Goal: Task Accomplishment & Management: Use online tool/utility

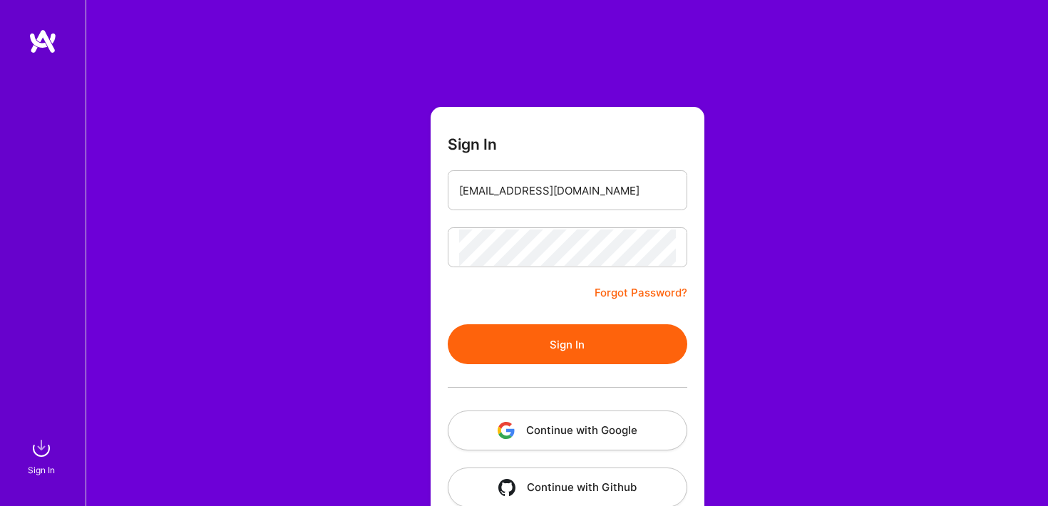
click at [448, 324] on button "Sign In" at bounding box center [568, 344] width 240 height 40
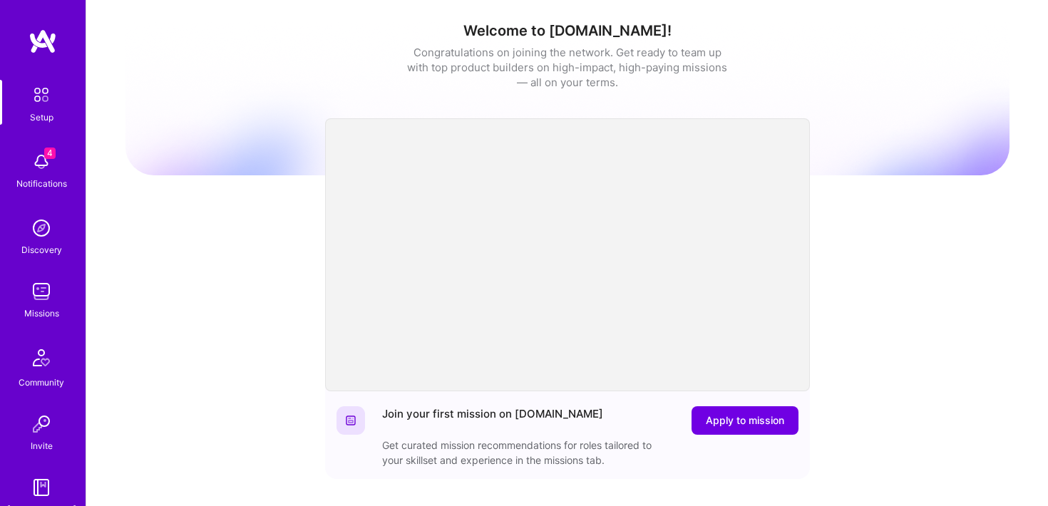
click at [32, 150] on img at bounding box center [41, 162] width 29 height 29
click at [53, 224] on img at bounding box center [41, 228] width 29 height 29
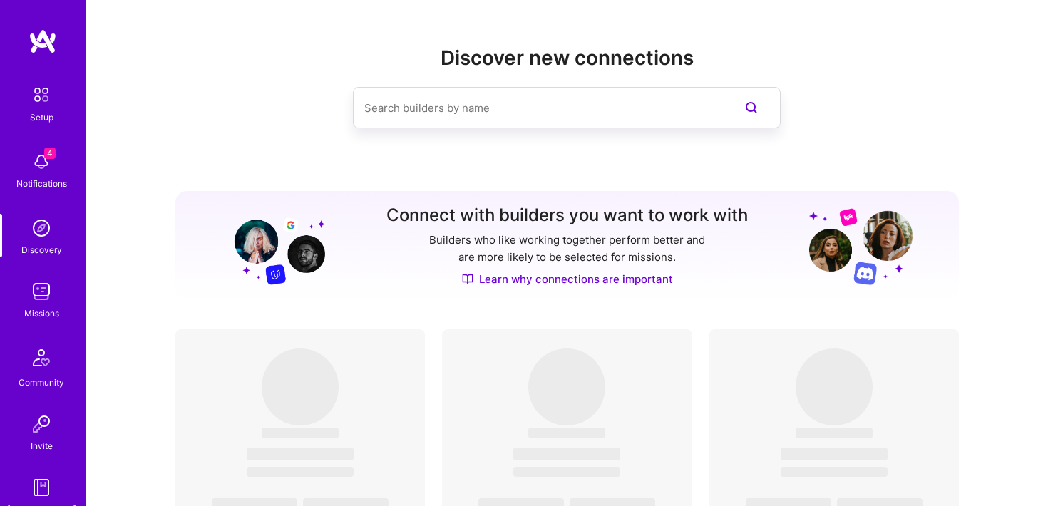
click at [53, 158] on span "4" at bounding box center [49, 153] width 11 height 11
click at [41, 102] on img at bounding box center [41, 95] width 30 height 30
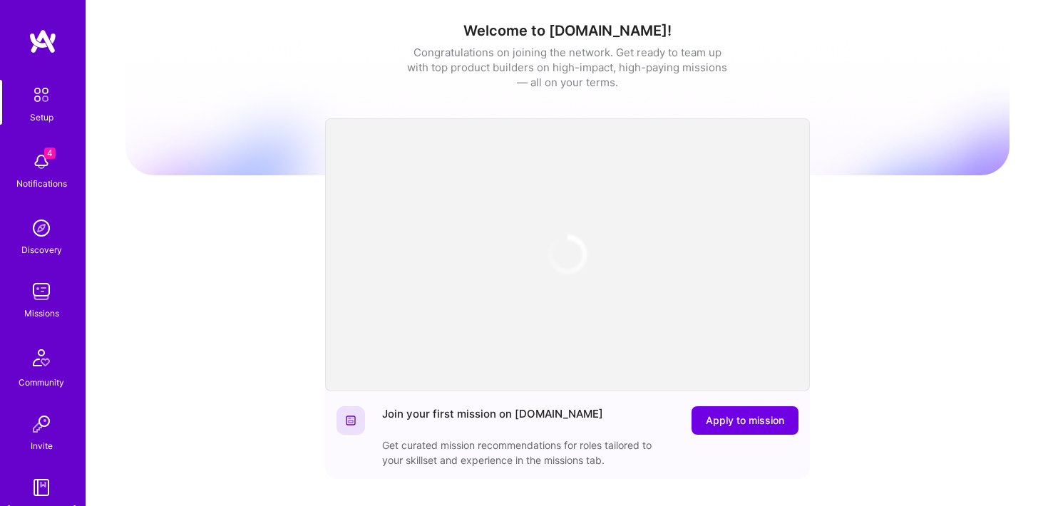
click at [65, 166] on div "4 Notifications" at bounding box center [41, 169] width 88 height 49
click at [56, 260] on div "Setup 4 Notifications Discovery Missions Community Invite [DOMAIN_NAME]" at bounding box center [43, 298] width 86 height 437
click at [50, 234] on img at bounding box center [41, 228] width 29 height 29
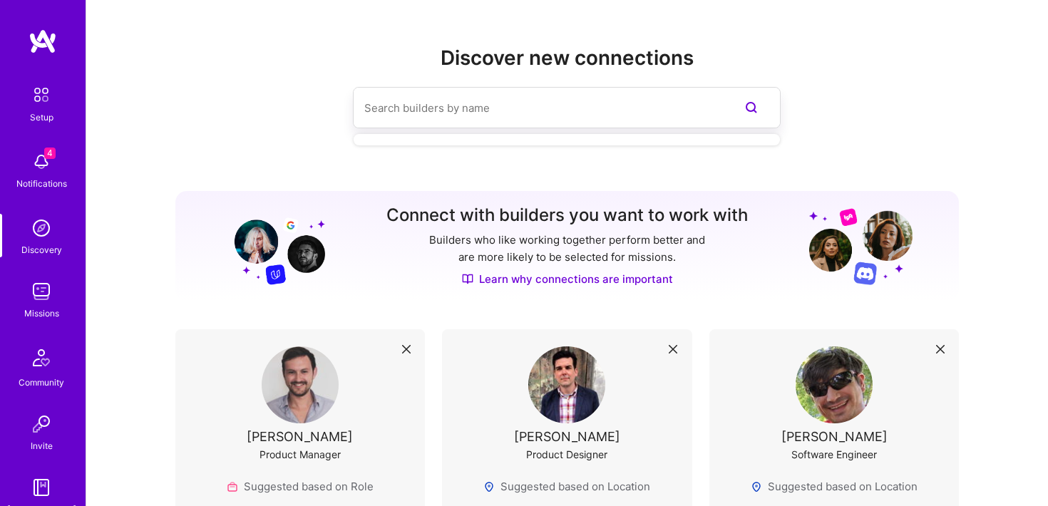
click at [431, 104] on input at bounding box center [538, 108] width 348 height 36
type input "p"
click at [47, 299] on img at bounding box center [41, 291] width 29 height 29
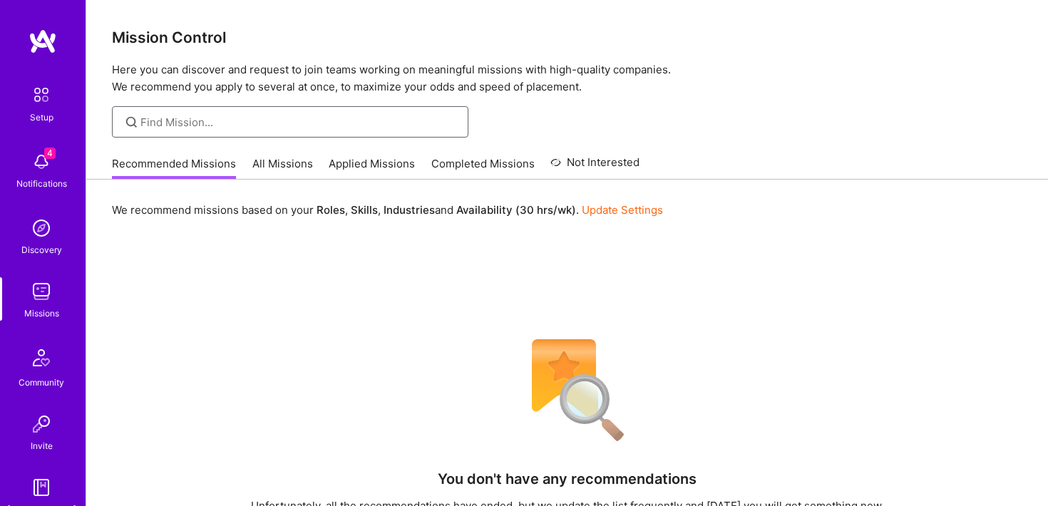
click at [357, 124] on input at bounding box center [298, 122] width 317 height 15
type input "product manager"
click at [292, 163] on link "All Missions" at bounding box center [282, 168] width 61 height 24
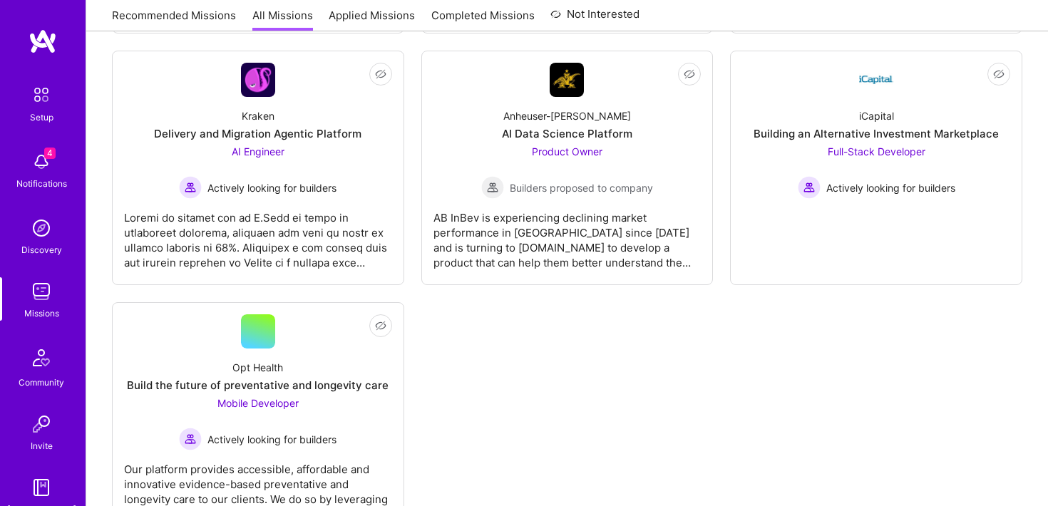
scroll to position [4474, 0]
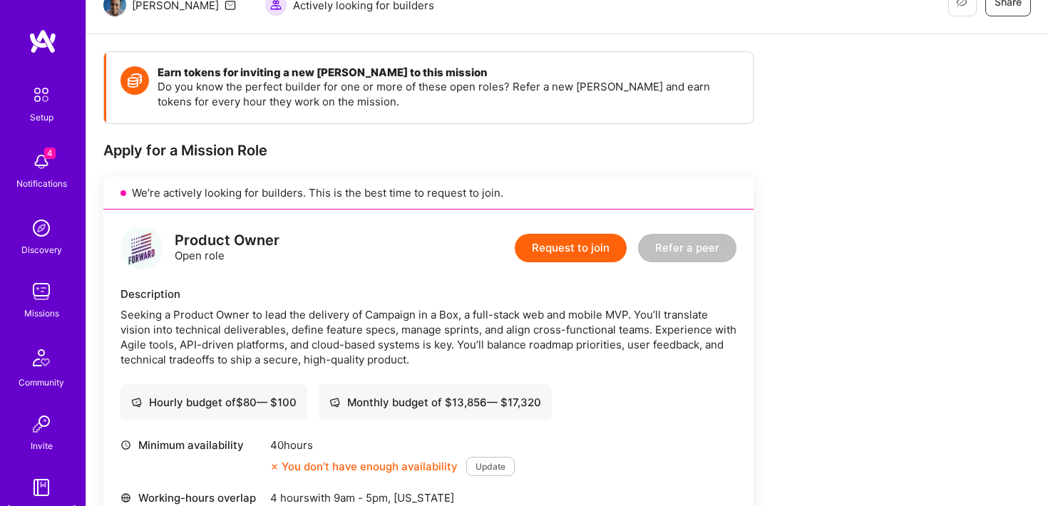
scroll to position [313, 0]
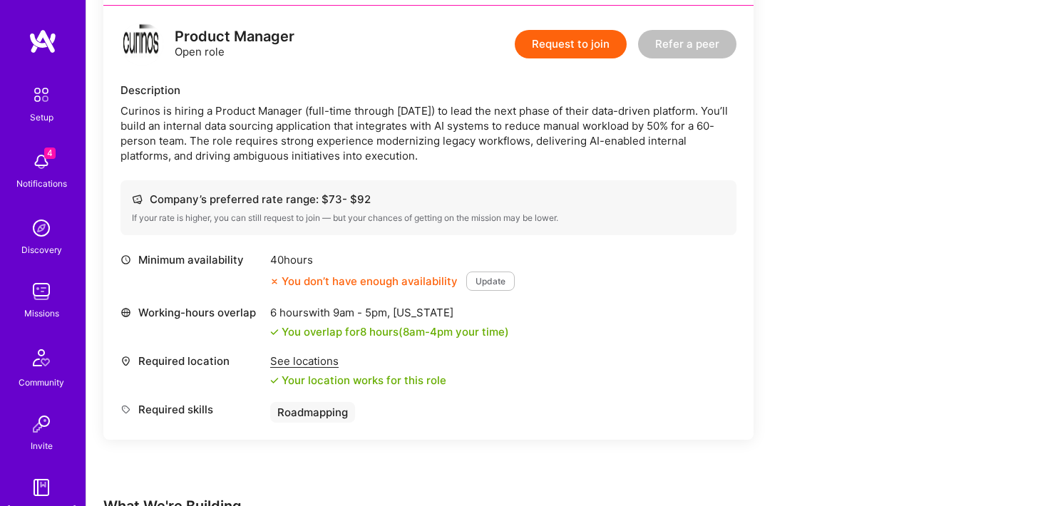
scroll to position [421, 0]
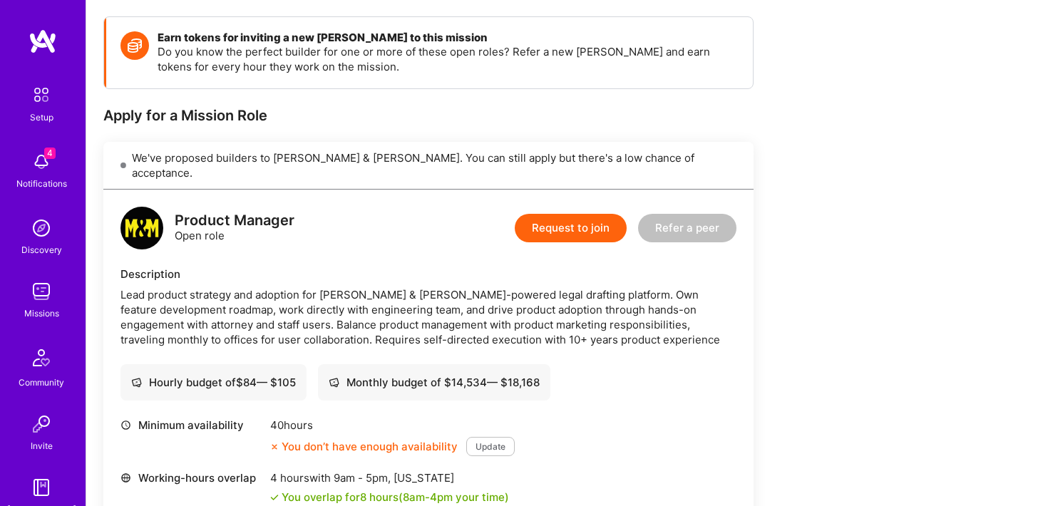
scroll to position [267, 0]
